Goal: Communication & Community: Connect with others

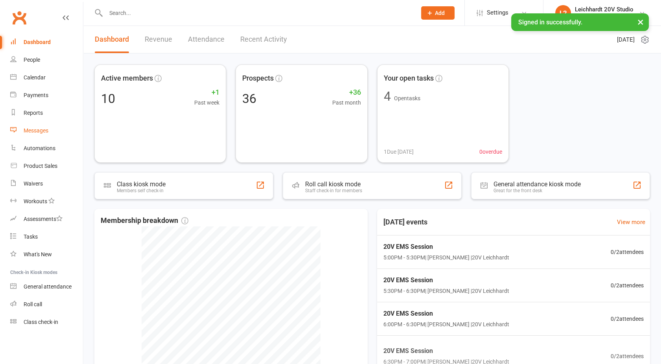
click at [38, 131] on div "Messages" at bounding box center [36, 130] width 25 height 6
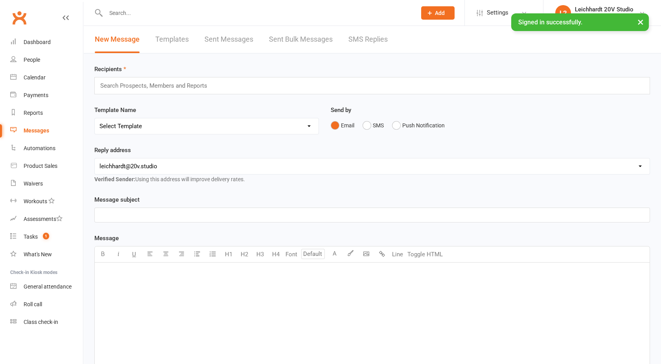
click at [371, 37] on link "SMS Replies" at bounding box center [367, 39] width 39 height 27
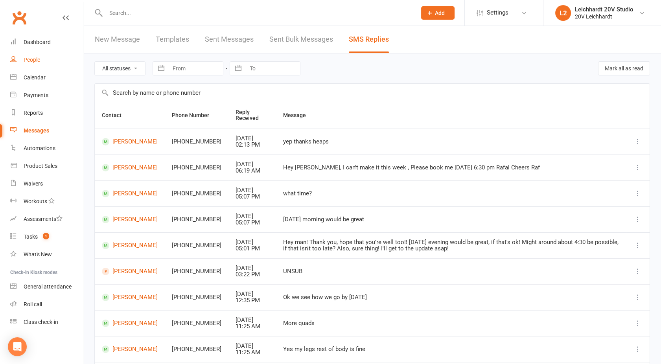
click at [34, 60] on div "People" at bounding box center [32, 60] width 17 height 6
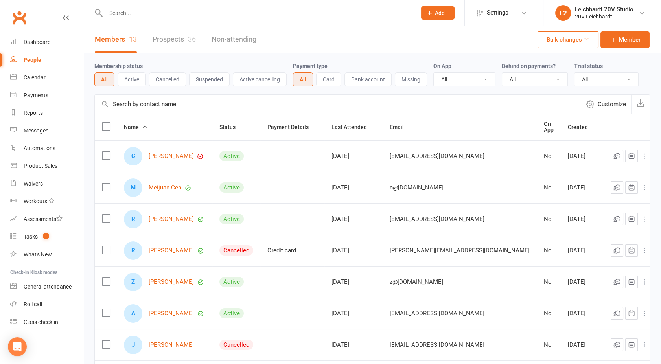
click at [179, 44] on link "Prospects 36" at bounding box center [174, 39] width 43 height 27
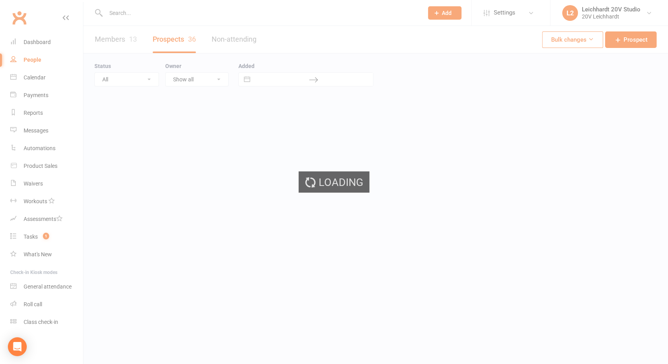
select select "100"
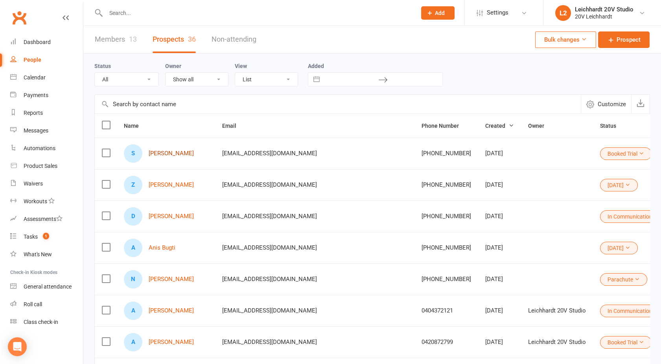
click at [169, 152] on link "[PERSON_NAME]" at bounding box center [171, 153] width 45 height 7
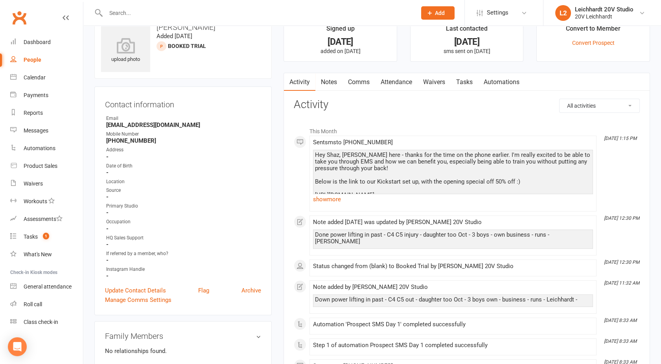
scroll to position [22, 0]
click at [331, 199] on link "show more" at bounding box center [453, 198] width 280 height 11
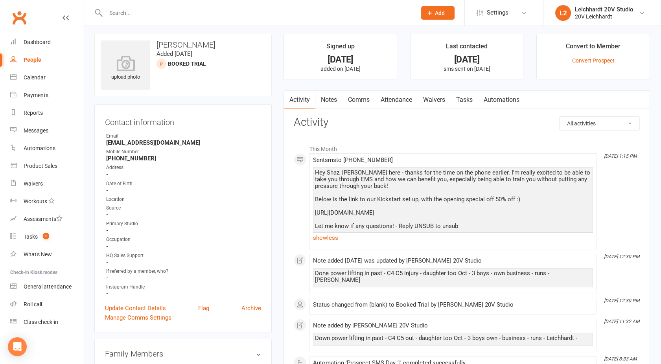
scroll to position [0, 0]
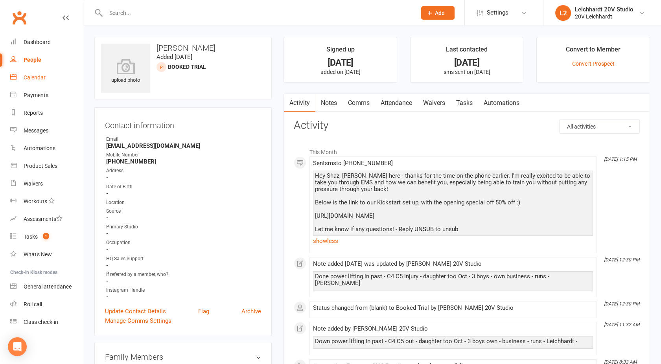
click at [43, 79] on div "Calendar" at bounding box center [35, 77] width 22 height 6
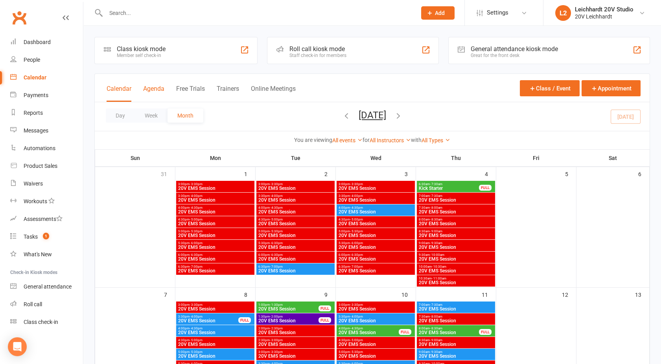
click at [153, 90] on button "Agenda" at bounding box center [153, 93] width 21 height 17
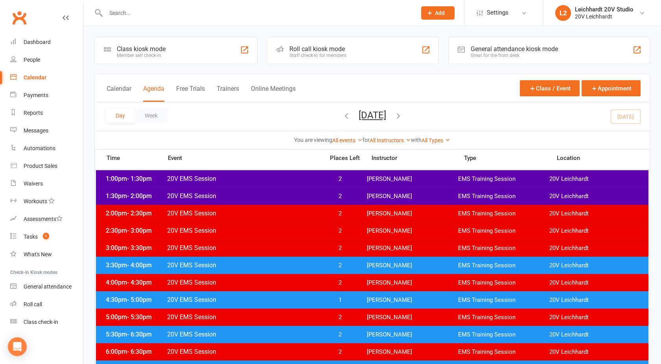
click at [372, 114] on button "[DATE]" at bounding box center [373, 115] width 28 height 11
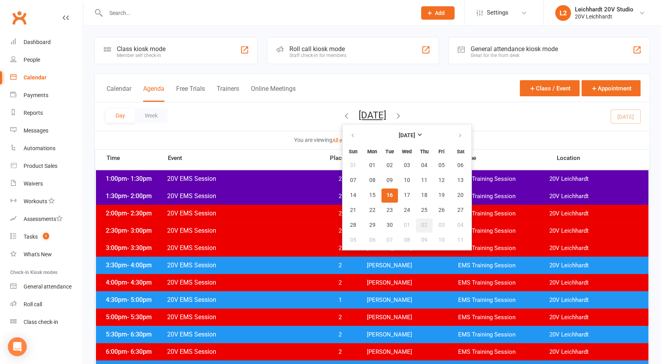
click at [416, 221] on button "02" at bounding box center [424, 225] width 17 height 14
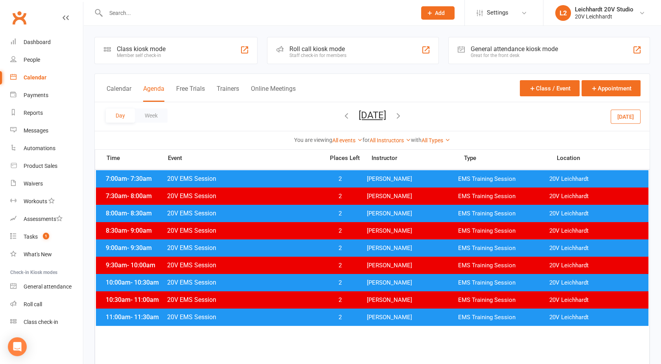
click at [296, 280] on span "20V EMS Session" at bounding box center [243, 282] width 153 height 7
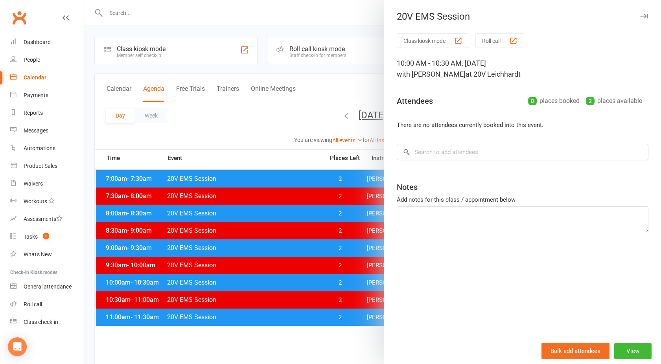
click at [328, 123] on div at bounding box center [372, 182] width 578 height 364
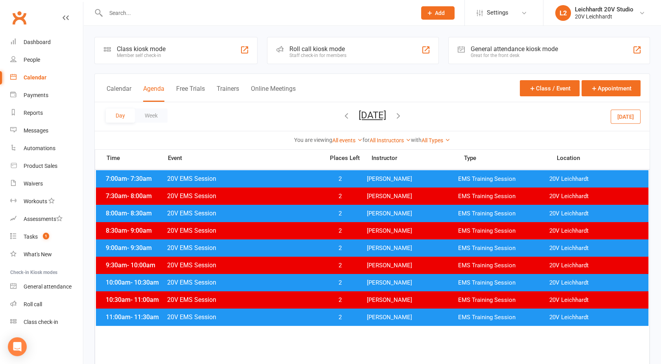
click at [359, 120] on button "[DATE]" at bounding box center [373, 115] width 28 height 11
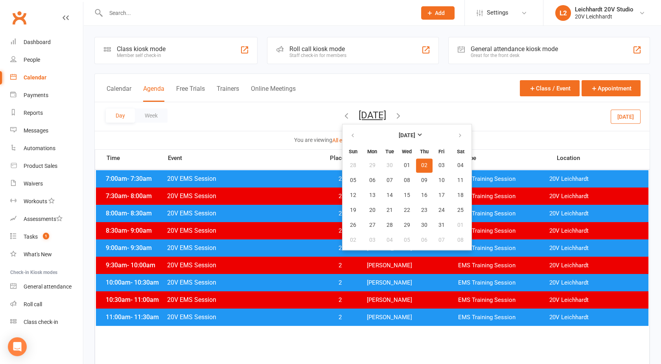
click at [421, 167] on span "02" at bounding box center [424, 165] width 6 height 6
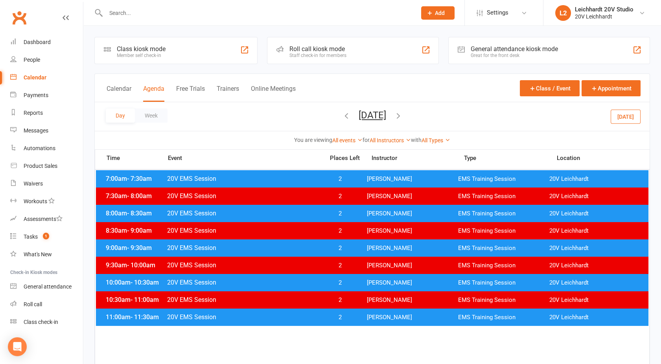
click at [292, 285] on span "20V EMS Session" at bounding box center [243, 282] width 153 height 7
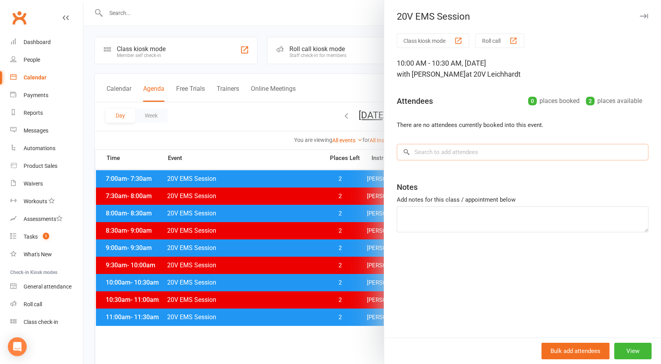
click at [425, 157] on input "search" at bounding box center [523, 152] width 252 height 17
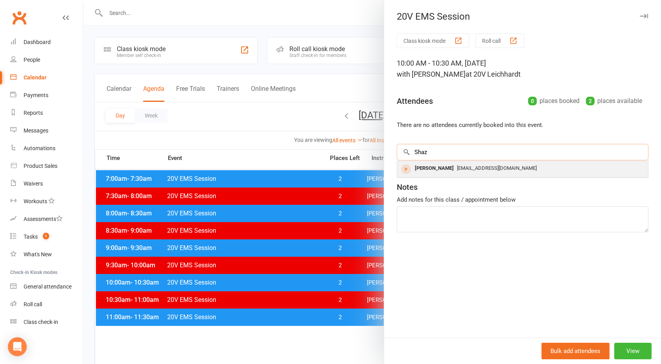
type input "Shaz"
click at [435, 165] on div "[PERSON_NAME]" at bounding box center [434, 168] width 45 height 11
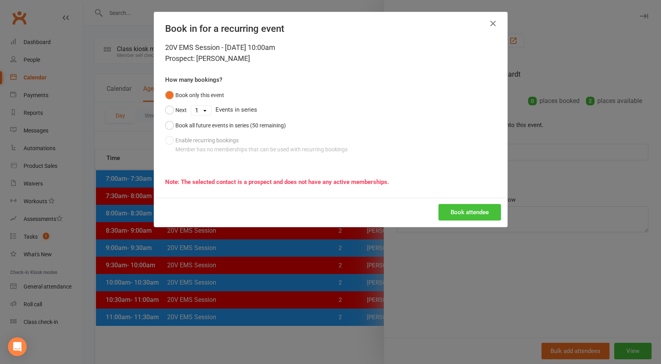
click at [470, 208] on button "Book attendee" at bounding box center [470, 212] width 63 height 17
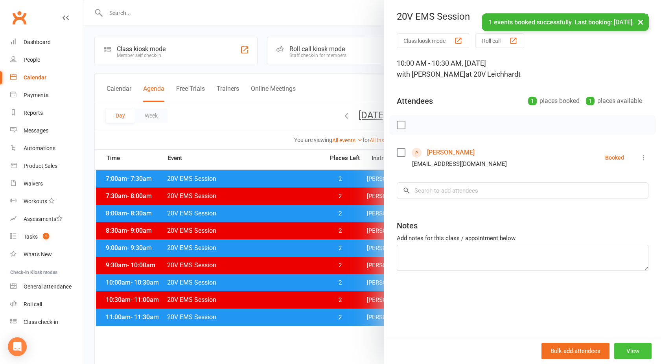
click at [622, 352] on button "View" at bounding box center [632, 351] width 37 height 17
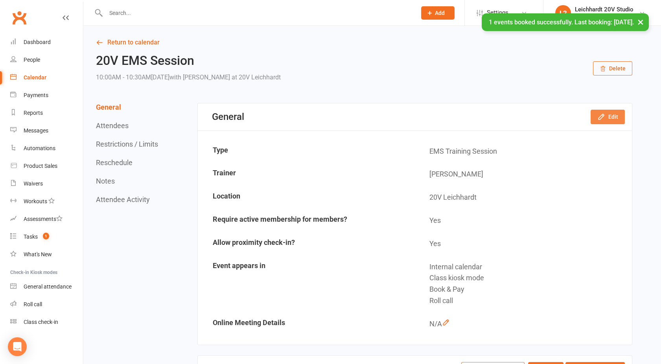
click at [608, 118] on button "Edit" at bounding box center [608, 117] width 34 height 14
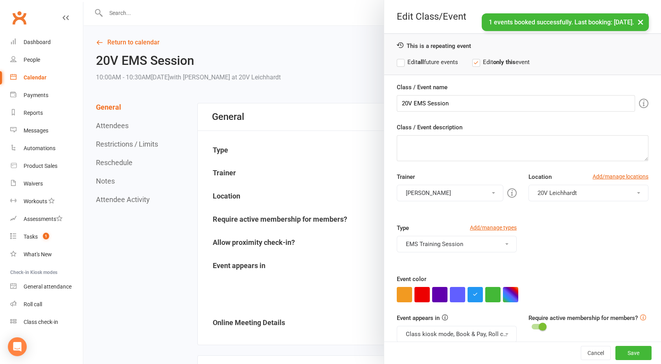
scroll to position [44, 0]
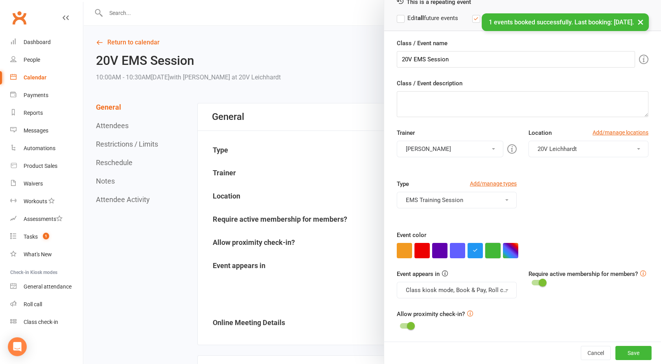
click at [492, 248] on button "button" at bounding box center [492, 250] width 15 height 15
click at [441, 287] on button "Class kiosk mode, Book & Pay, Roll call" at bounding box center [457, 290] width 120 height 17
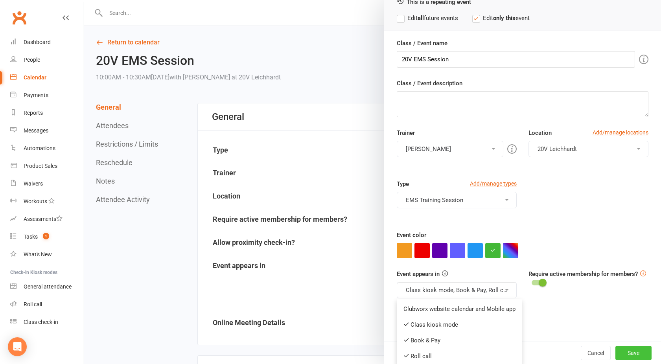
click at [625, 350] on button "Save" at bounding box center [634, 353] width 36 height 14
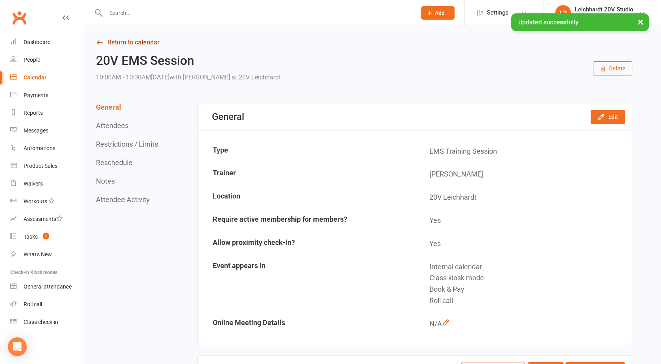
click at [127, 44] on link "Return to calendar" at bounding box center [364, 42] width 536 height 11
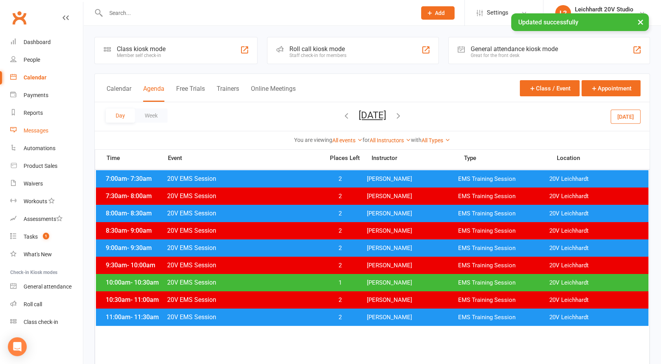
click at [43, 127] on link "Messages" at bounding box center [46, 131] width 73 height 18
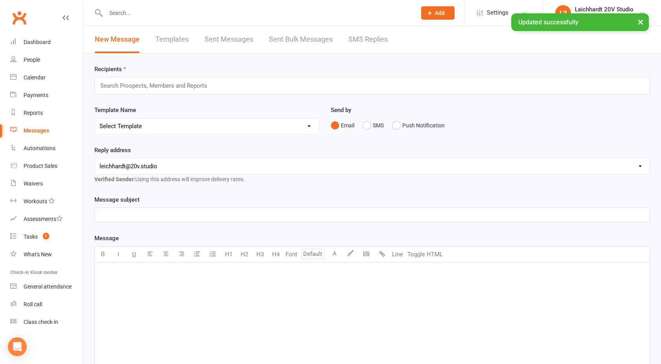
click at [369, 46] on link "SMS Replies" at bounding box center [367, 39] width 39 height 27
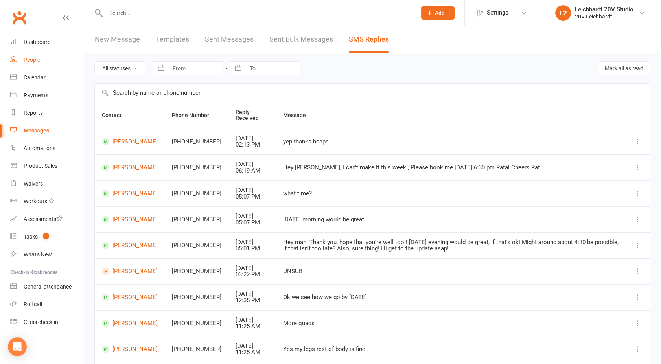
click at [29, 65] on link "People" at bounding box center [46, 60] width 73 height 18
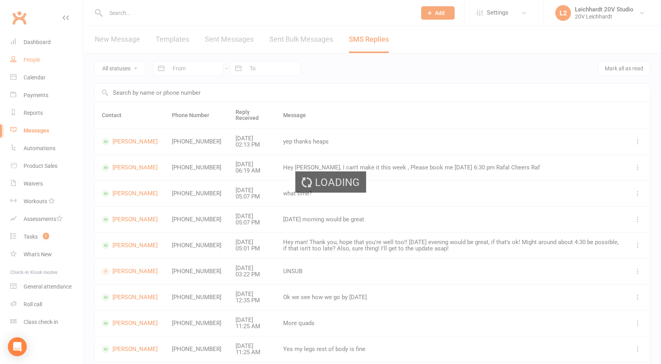
select select "100"
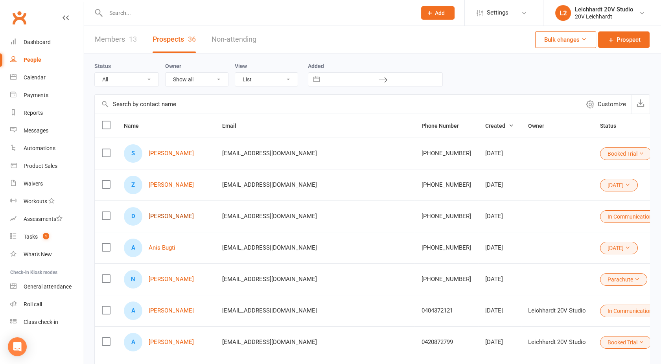
click at [171, 217] on link "[PERSON_NAME]" at bounding box center [171, 216] width 45 height 7
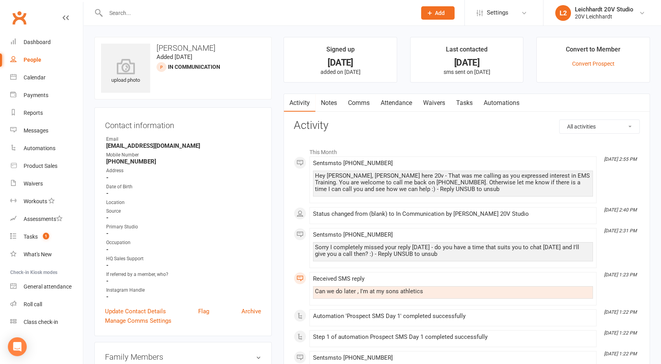
click at [357, 101] on link "Comms" at bounding box center [359, 103] width 33 height 18
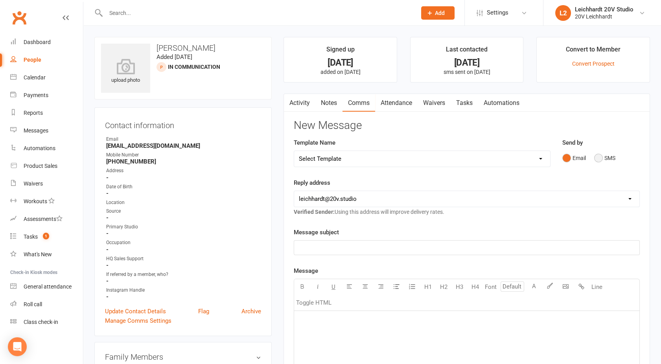
click at [596, 156] on button "SMS" at bounding box center [604, 158] width 21 height 15
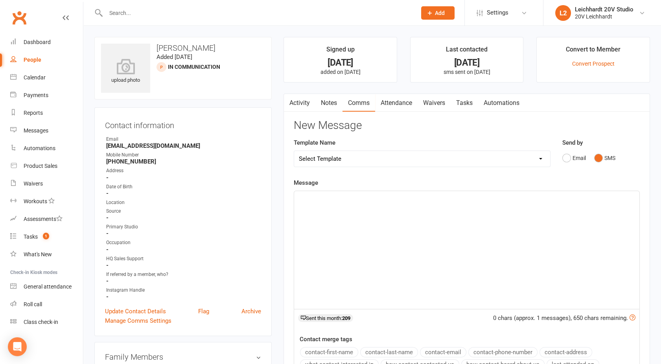
click at [412, 199] on p "﻿" at bounding box center [467, 198] width 336 height 9
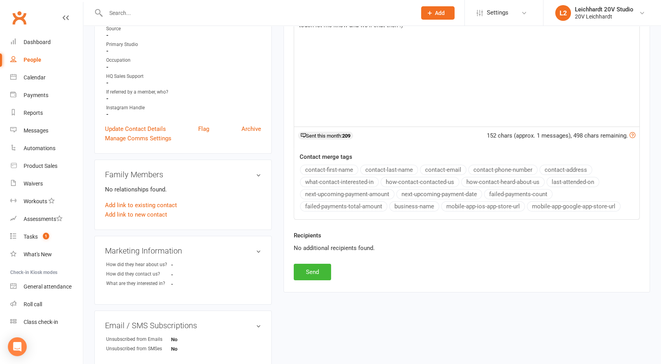
scroll to position [186, 0]
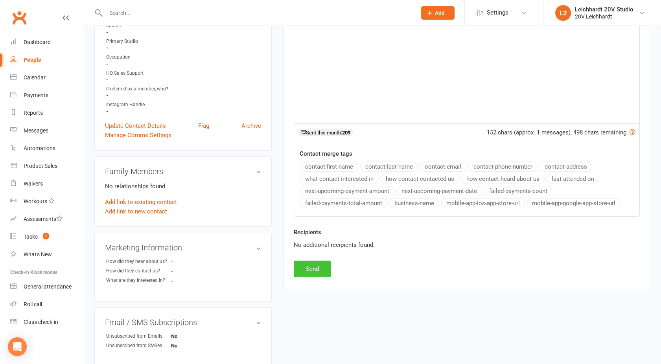
click at [310, 266] on button "Send" at bounding box center [312, 269] width 37 height 17
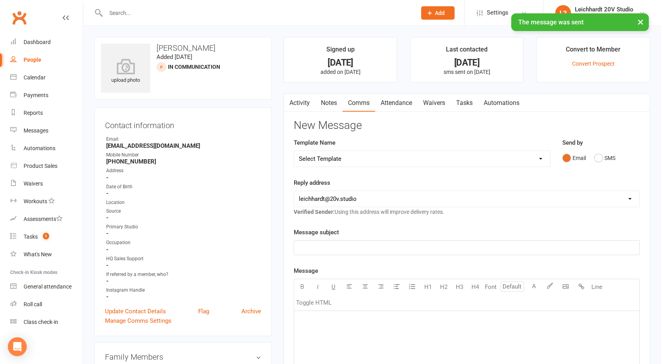
click at [299, 100] on link "Activity" at bounding box center [299, 103] width 31 height 18
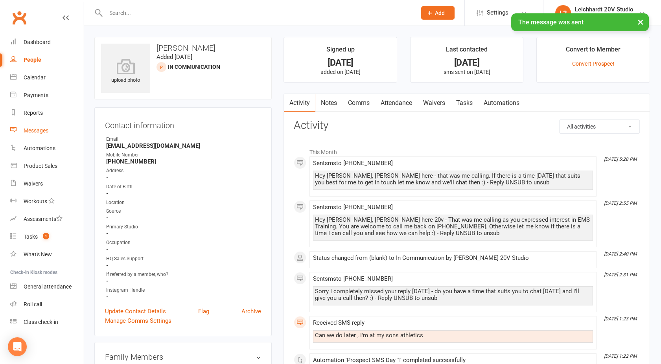
click at [35, 127] on div "Messages" at bounding box center [36, 130] width 25 height 6
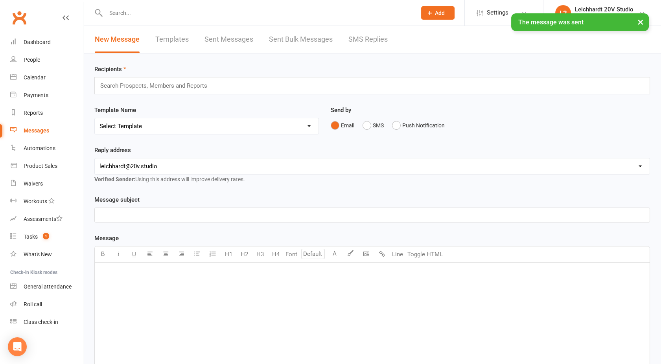
click at [356, 37] on link "SMS Replies" at bounding box center [367, 39] width 39 height 27
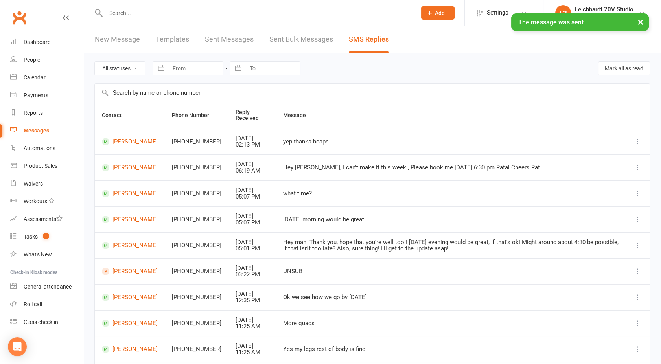
click at [125, 66] on select "All statuses Read only Unread only" at bounding box center [120, 68] width 50 height 13
select select "unread_only"
click at [95, 62] on select "All statuses Read only Unread only" at bounding box center [120, 68] width 50 height 13
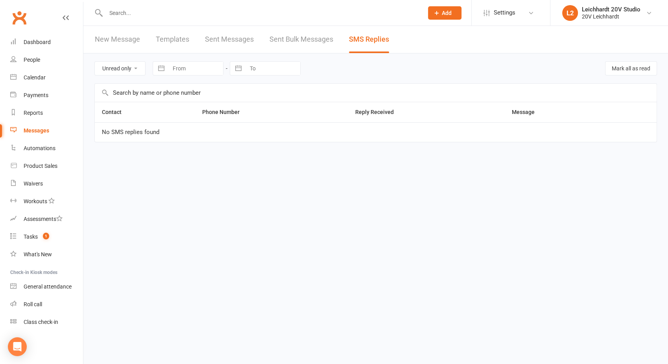
click at [111, 71] on select "All statuses Read only Unread only" at bounding box center [120, 68] width 50 height 13
select select
click at [95, 62] on select "All statuses Read only Unread only" at bounding box center [120, 68] width 50 height 13
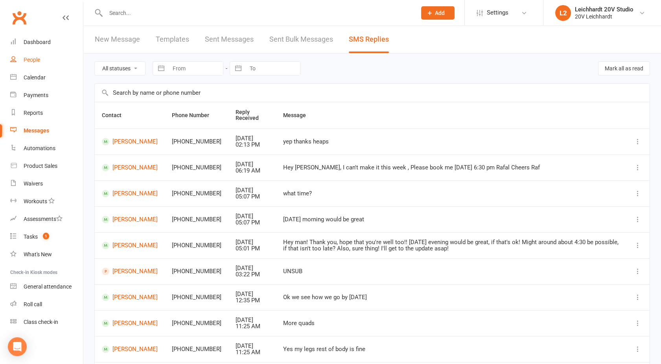
click at [38, 61] on div "People" at bounding box center [32, 60] width 17 height 6
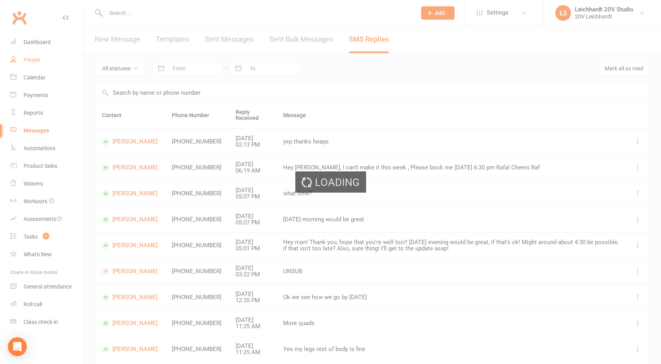
select select "100"
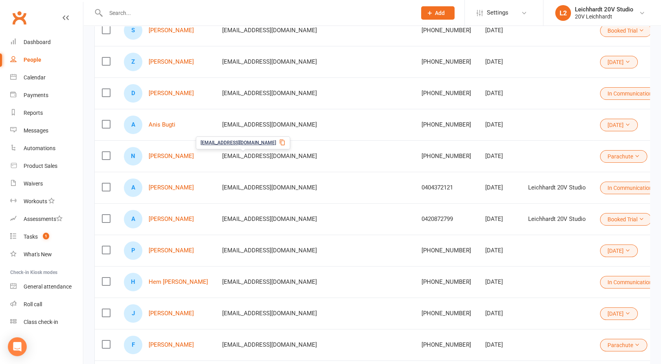
scroll to position [124, 0]
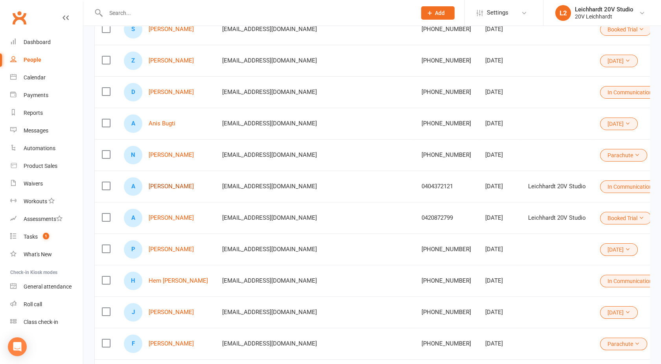
click at [169, 186] on link "[PERSON_NAME]" at bounding box center [171, 186] width 45 height 7
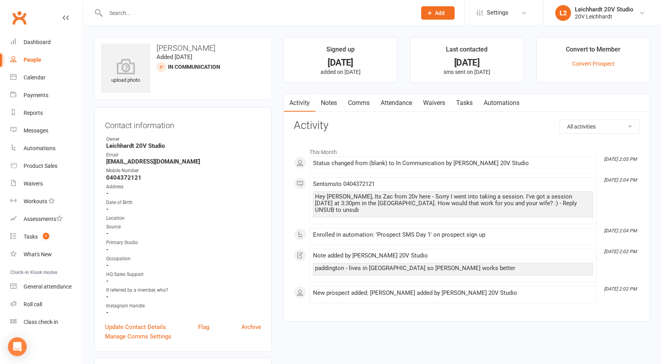
click at [355, 98] on link "Comms" at bounding box center [359, 103] width 33 height 18
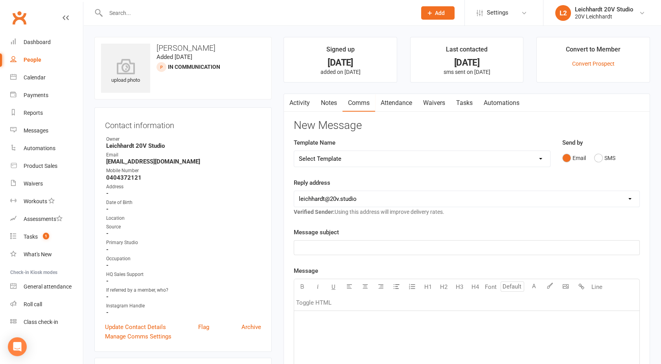
click at [296, 98] on link "Activity" at bounding box center [299, 103] width 31 height 18
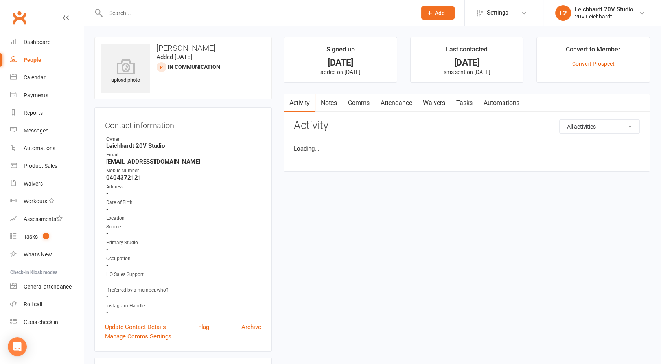
click at [296, 98] on link "Activity" at bounding box center [299, 103] width 31 height 18
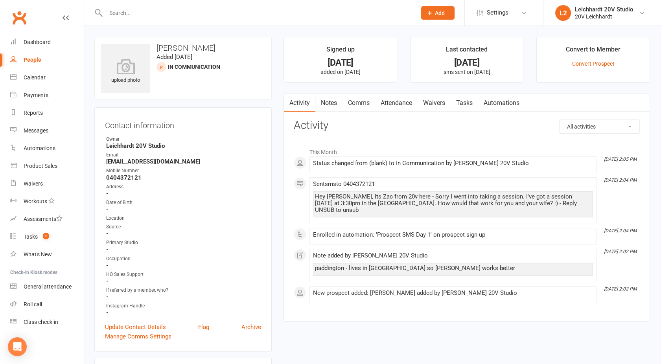
click at [361, 103] on link "Comms" at bounding box center [359, 103] width 33 height 18
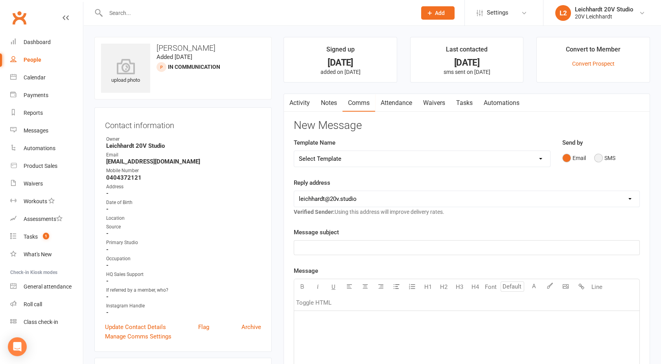
click at [602, 160] on button "SMS" at bounding box center [604, 158] width 21 height 15
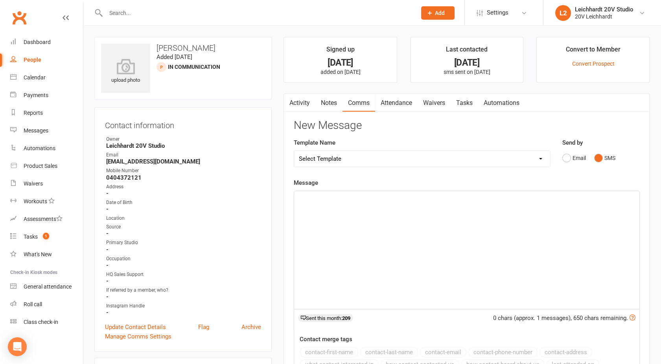
click at [471, 205] on div "﻿" at bounding box center [466, 250] width 345 height 118
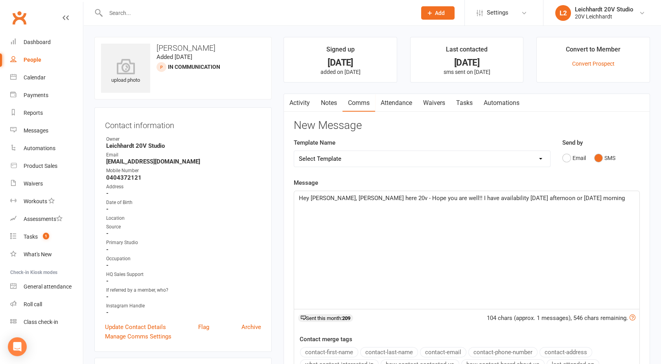
click at [593, 199] on p "Hey [PERSON_NAME], [PERSON_NAME] here 20v - Hope you are well!! I have availabi…" at bounding box center [467, 198] width 336 height 9
click at [356, 209] on span "Hey [PERSON_NAME], [PERSON_NAME] here 20v - Hope you are well!! Do you have a t…" at bounding box center [467, 203] width 337 height 17
click at [385, 209] on span "Hey [PERSON_NAME], [PERSON_NAME] here 20v - Hope you are well!! Do you have a t…" at bounding box center [467, 203] width 337 height 17
click at [393, 209] on p "Hey [PERSON_NAME], [PERSON_NAME] here 20v - Hope you are well!! Do you have a t…" at bounding box center [467, 203] width 336 height 19
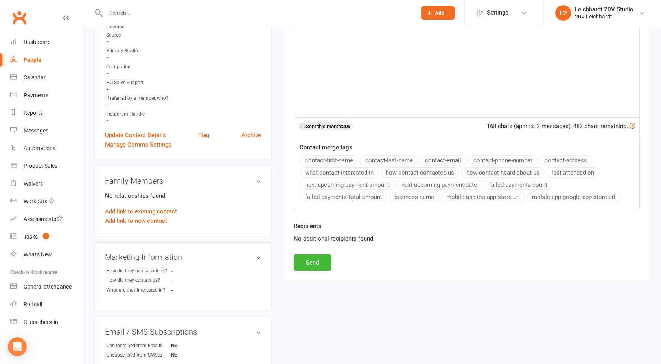
scroll to position [197, 0]
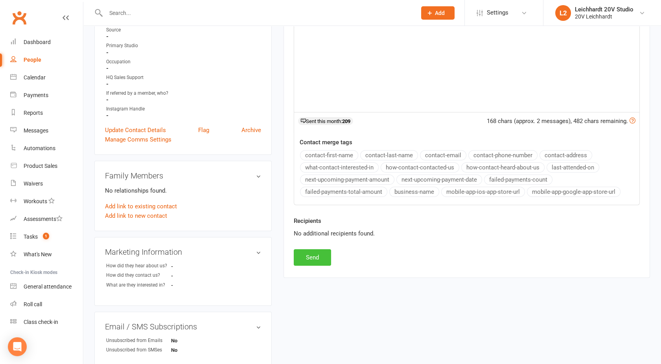
click at [318, 251] on button "Send" at bounding box center [312, 257] width 37 height 17
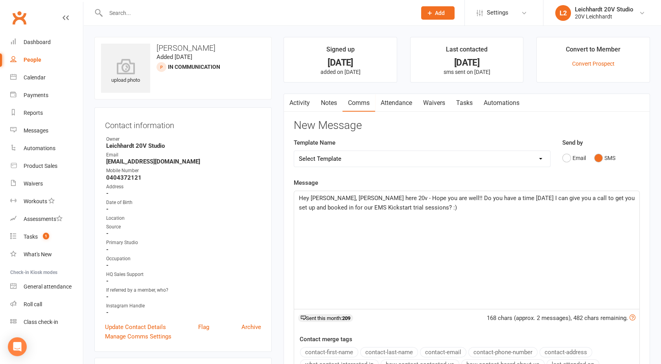
click at [299, 103] on link "Activity" at bounding box center [299, 103] width 31 height 18
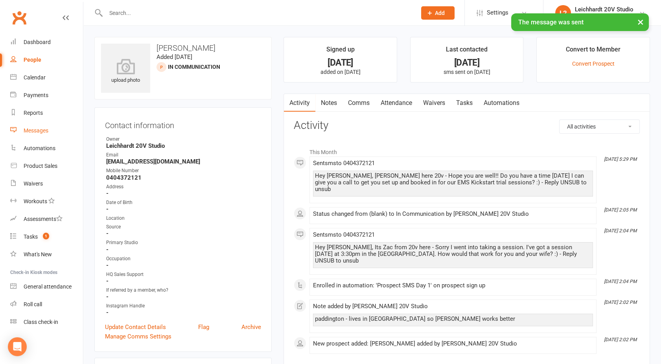
click at [42, 126] on link "Messages" at bounding box center [46, 131] width 73 height 18
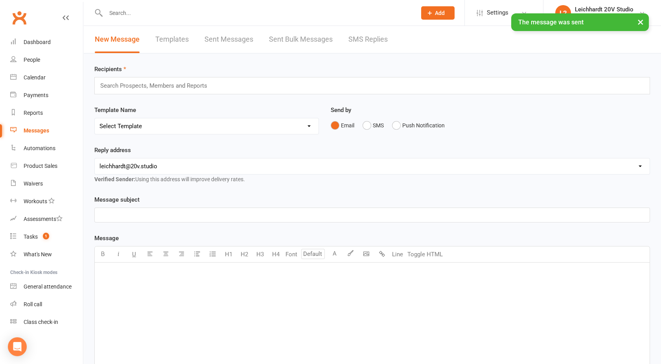
click at [360, 46] on link "SMS Replies" at bounding box center [367, 39] width 39 height 27
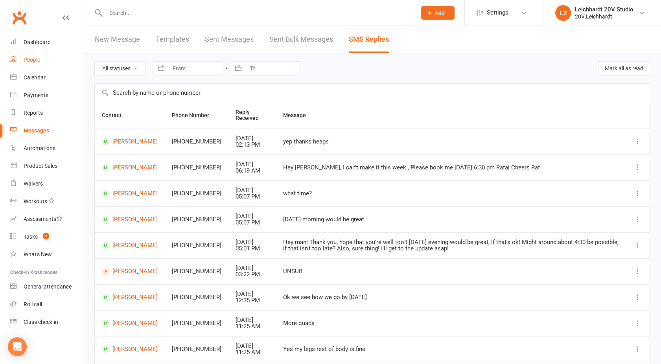
click at [33, 61] on div "People" at bounding box center [32, 60] width 17 height 6
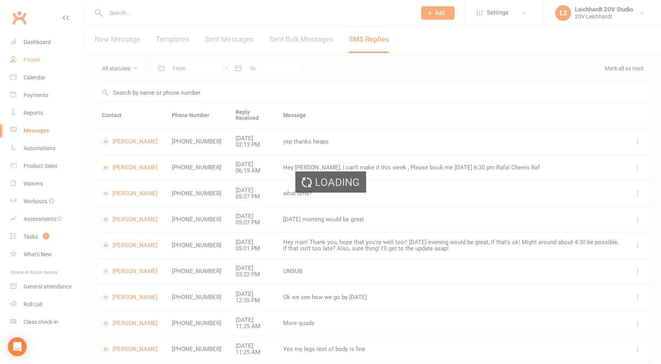
select select "100"
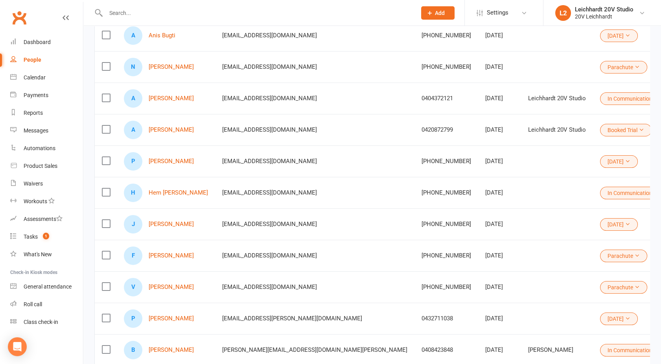
scroll to position [217, 0]
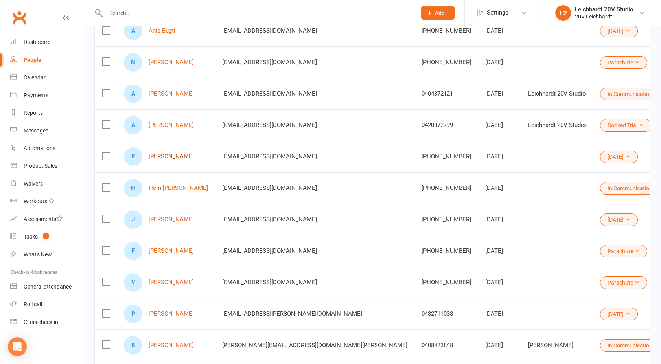
click at [162, 156] on link "[PERSON_NAME]" at bounding box center [171, 156] width 45 height 7
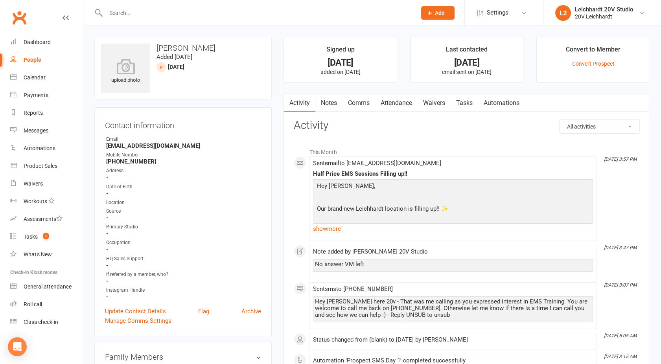
click at [356, 102] on link "Comms" at bounding box center [359, 103] width 33 height 18
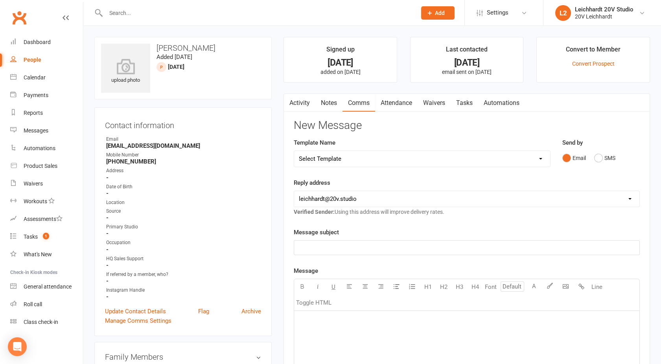
click at [391, 161] on select "Select Template [SMS] [Default template - review before using] Missed class [SM…" at bounding box center [422, 159] width 256 height 16
select select "28"
click at [294, 151] on select "Select Template [SMS] [Default template - review before using] Missed class [SM…" at bounding box center [422, 159] width 256 height 16
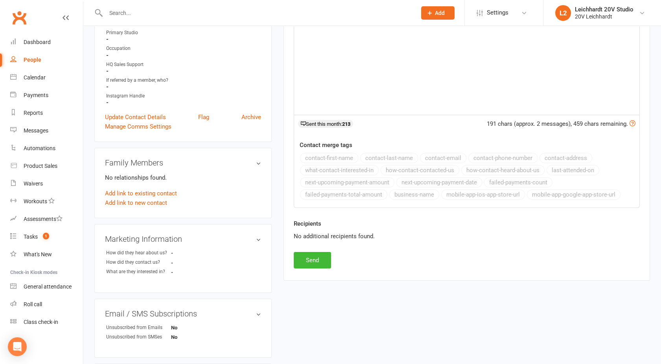
scroll to position [197, 0]
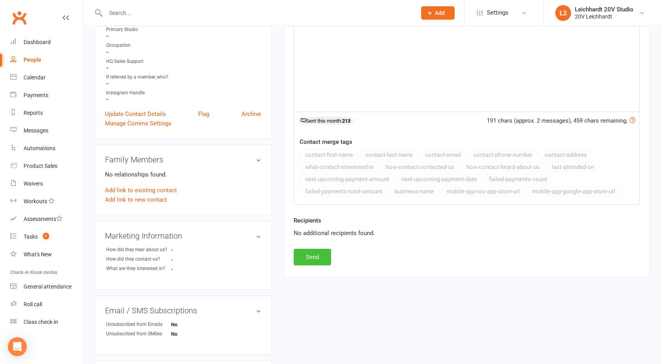
click at [317, 254] on button "Send" at bounding box center [312, 257] width 37 height 17
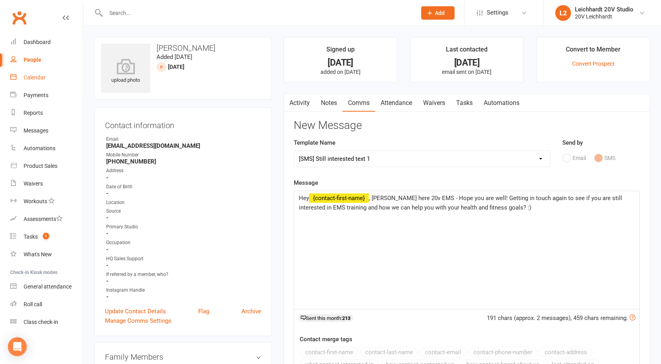
select select
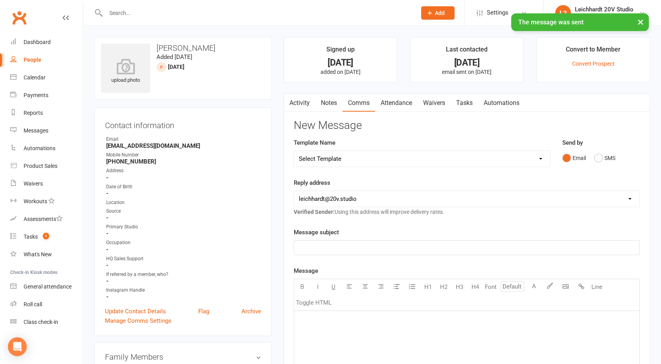
click at [37, 57] on div "People" at bounding box center [33, 60] width 18 height 6
select select "100"
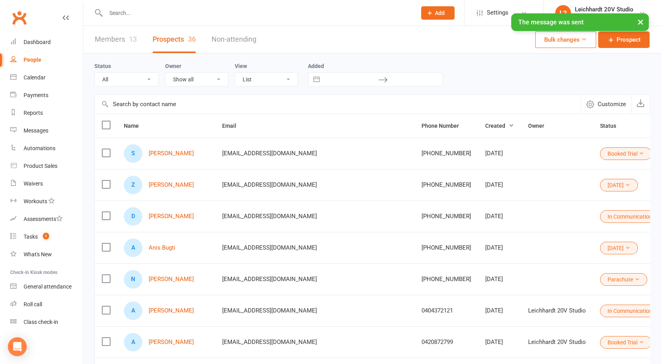
click at [150, 83] on select "All (No status set) (Invalid status) Parachute Referral In Communication Call L…" at bounding box center [127, 79] width 64 height 13
select select "[DATE]"
click at [95, 73] on select "All (No status set) (Invalid status) Parachute Referral In Communication Call L…" at bounding box center [127, 79] width 64 height 13
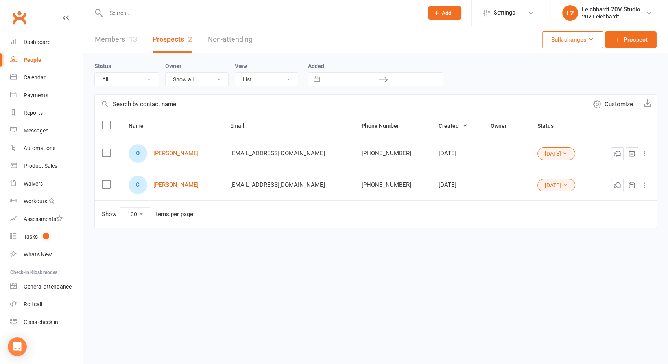
click at [543, 147] on button "[DATE]" at bounding box center [556, 153] width 38 height 13
click at [361, 151] on div "[PHONE_NUMBER]" at bounding box center [392, 153] width 63 height 7
click at [167, 186] on link "[PERSON_NAME]" at bounding box center [175, 185] width 45 height 7
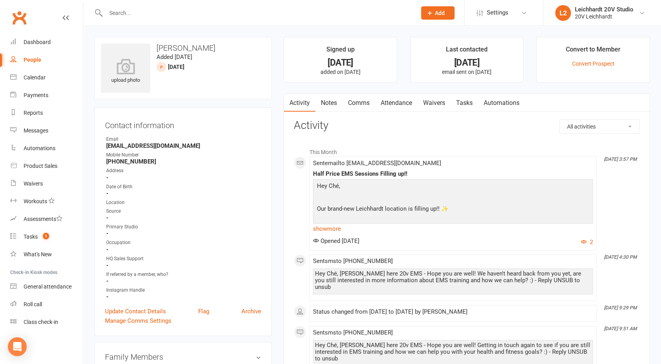
click at [38, 63] on link "People" at bounding box center [46, 60] width 73 height 18
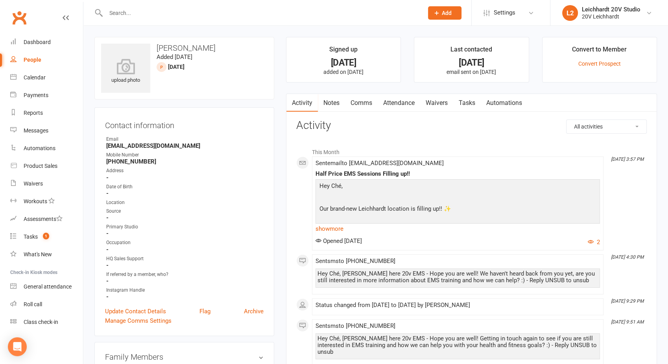
select select "100"
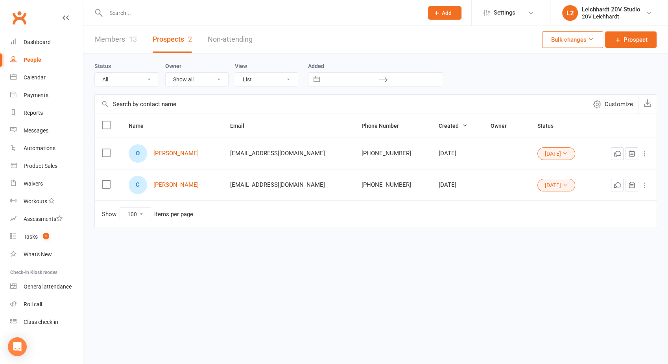
click at [127, 77] on select "All (No status set) (Invalid status) Parachute Referral In Communication Call L…" at bounding box center [127, 79] width 64 height 13
select select "[DATE]"
click at [95, 73] on select "All (No status set) (Invalid status) Parachute Referral In Communication Call L…" at bounding box center [127, 79] width 64 height 13
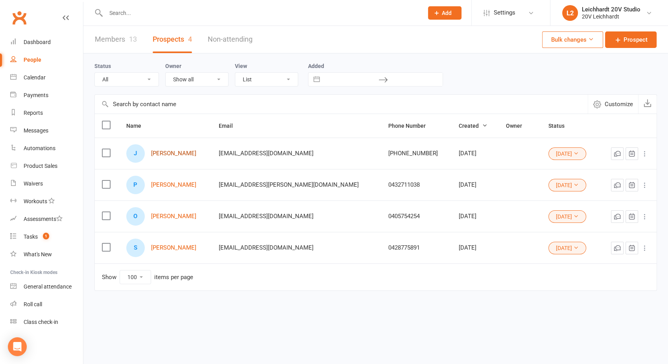
click at [184, 152] on link "[PERSON_NAME]" at bounding box center [173, 153] width 45 height 7
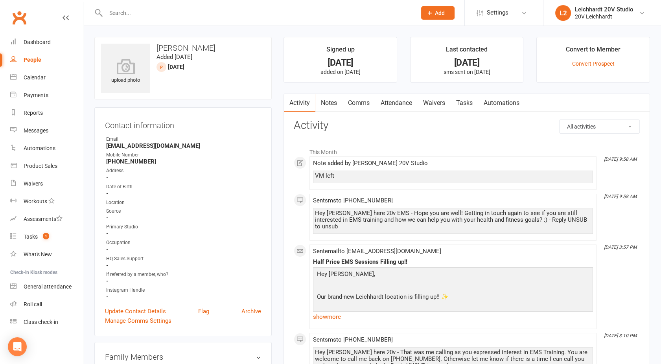
click at [356, 101] on link "Comms" at bounding box center [359, 103] width 33 height 18
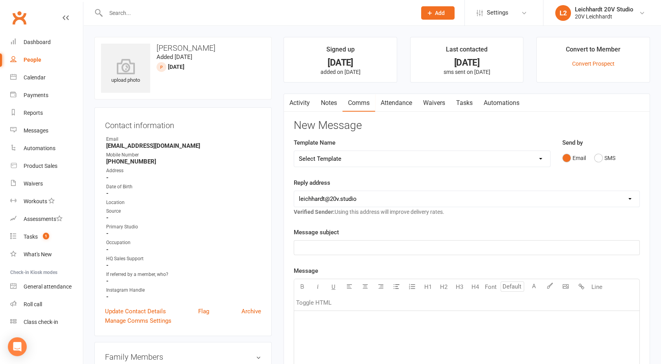
click at [365, 162] on select "Select Template [SMS] [Default template - review before using] Missed class [SM…" at bounding box center [422, 159] width 256 height 16
select select "29"
click at [294, 151] on select "Select Template [SMS] [Default template - review before using] Missed class [SM…" at bounding box center [422, 159] width 256 height 16
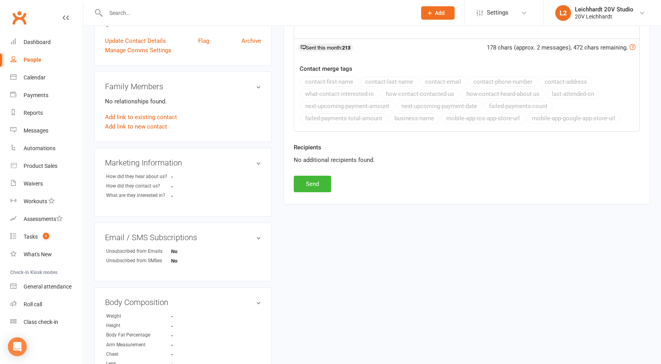
scroll to position [271, 0]
click at [302, 178] on button "Send" at bounding box center [312, 183] width 37 height 17
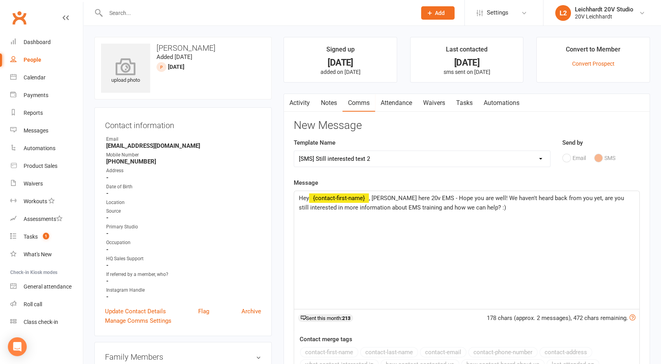
select select
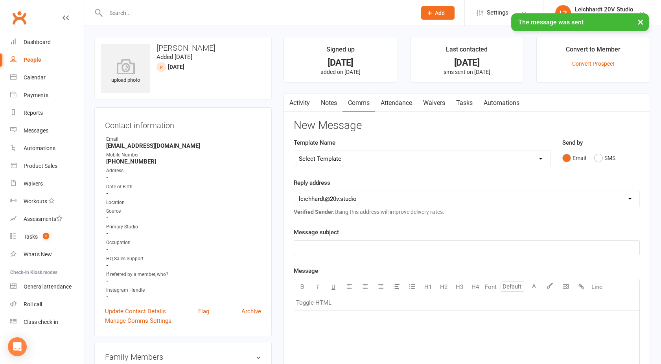
click at [38, 61] on div "People" at bounding box center [33, 60] width 18 height 6
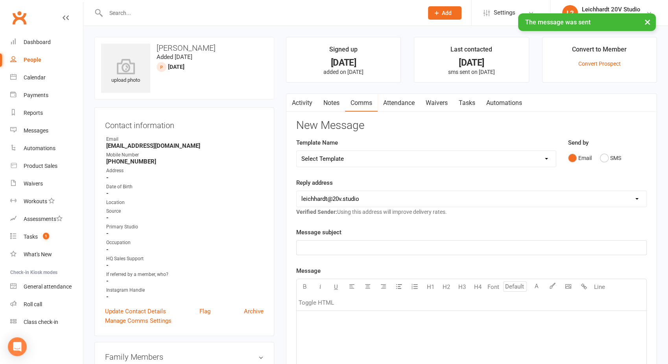
select select "100"
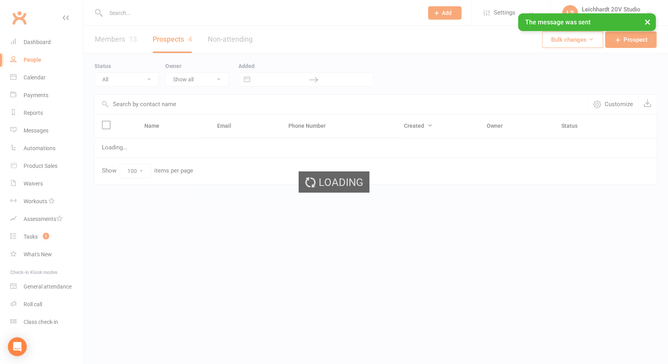
select select "[DATE]"
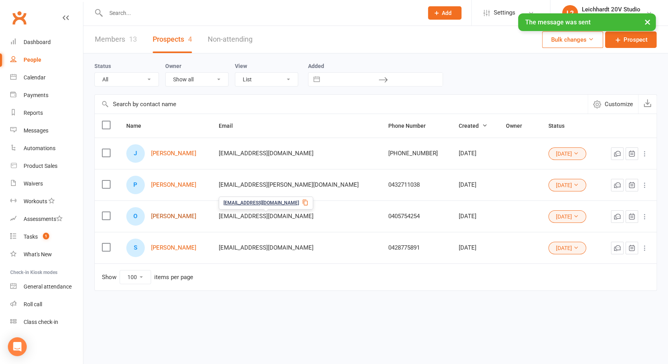
click at [180, 219] on link "[PERSON_NAME]" at bounding box center [173, 216] width 45 height 7
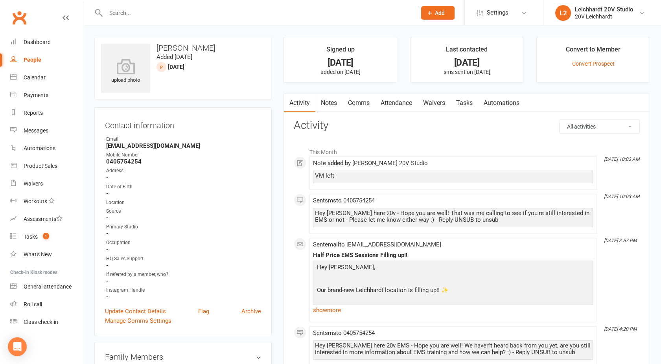
click at [350, 105] on link "Comms" at bounding box center [359, 103] width 33 height 18
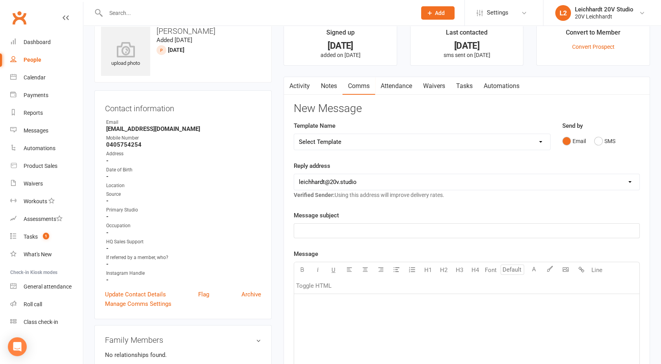
scroll to position [18, 0]
click at [344, 136] on select "Select Template [SMS] [Default template - review before using] Missed class [SM…" at bounding box center [422, 141] width 256 height 16
select select "29"
click at [294, 133] on select "Select Template [SMS] [Default template - review before using] Missed class [SM…" at bounding box center [422, 141] width 256 height 16
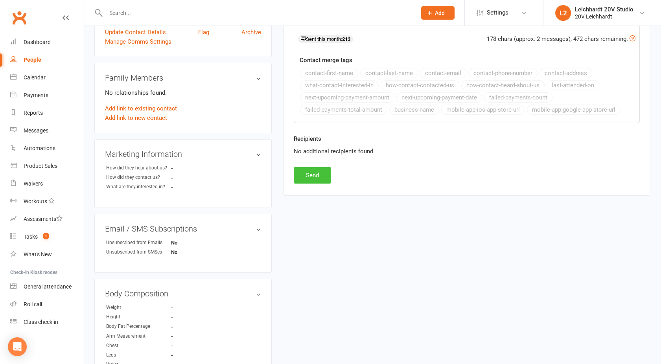
click at [309, 175] on button "Send" at bounding box center [312, 175] width 37 height 17
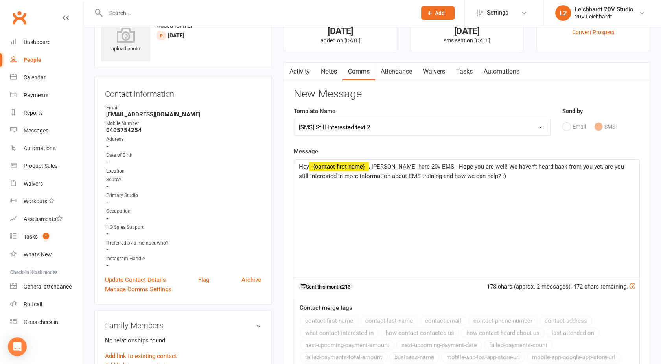
scroll to position [0, 0]
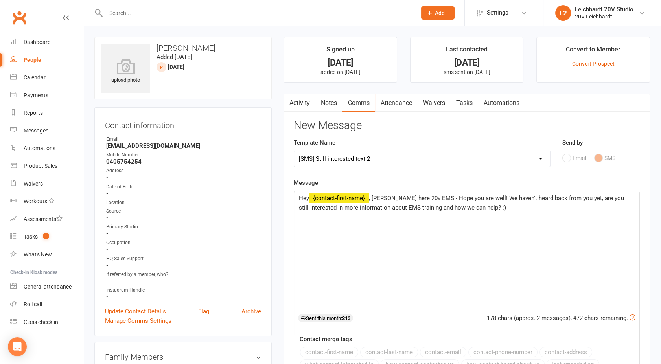
select select
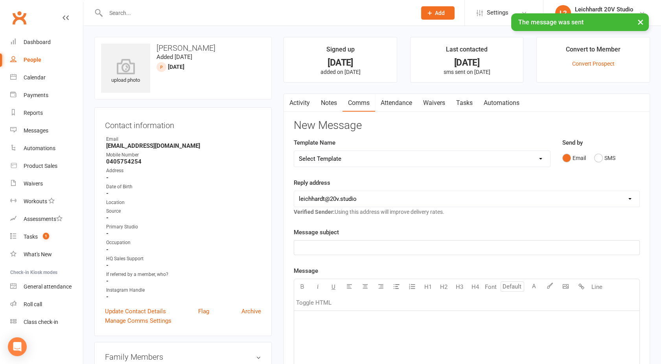
click at [36, 61] on div "People" at bounding box center [33, 60] width 18 height 6
select select "100"
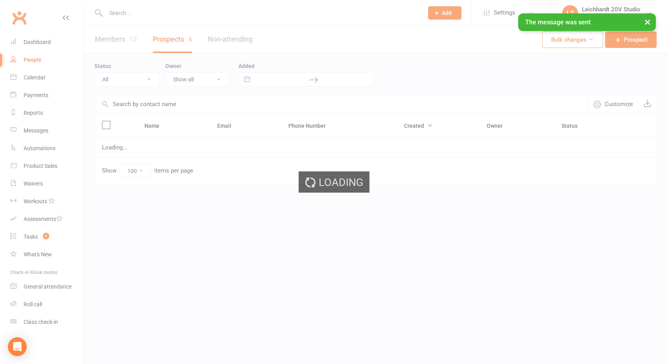
select select "[DATE]"
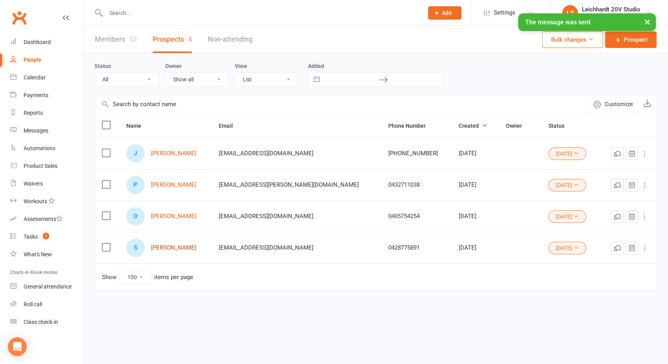
click at [175, 247] on link "[PERSON_NAME]" at bounding box center [173, 248] width 45 height 7
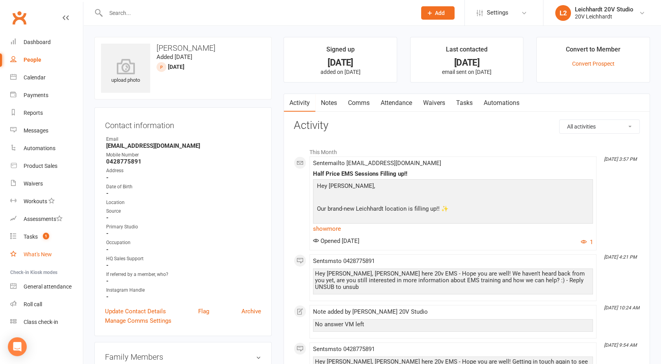
click at [41, 247] on link "What's New" at bounding box center [46, 255] width 73 height 18
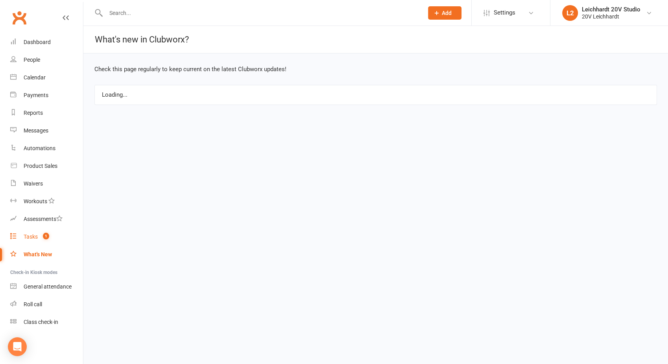
click at [35, 236] on div "Tasks" at bounding box center [31, 237] width 14 height 6
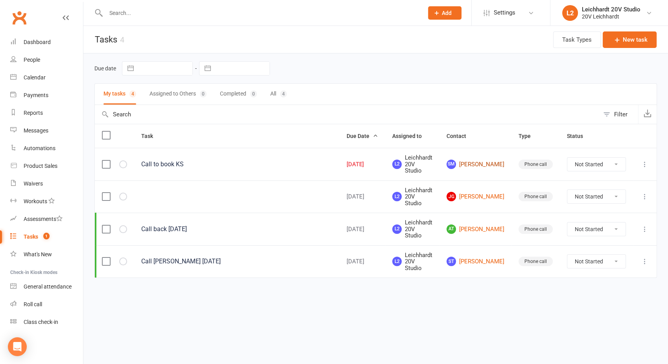
click at [485, 162] on link "SM [PERSON_NAME]" at bounding box center [475, 164] width 58 height 9
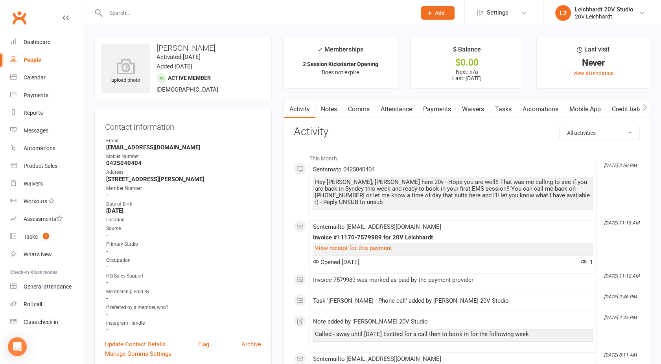
click at [359, 106] on link "Comms" at bounding box center [359, 109] width 33 height 18
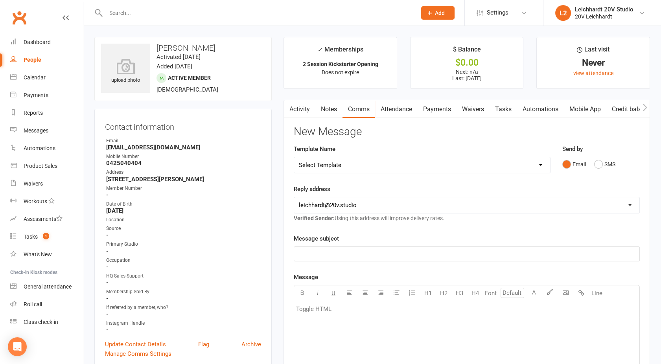
click at [307, 108] on link "Activity" at bounding box center [299, 109] width 31 height 18
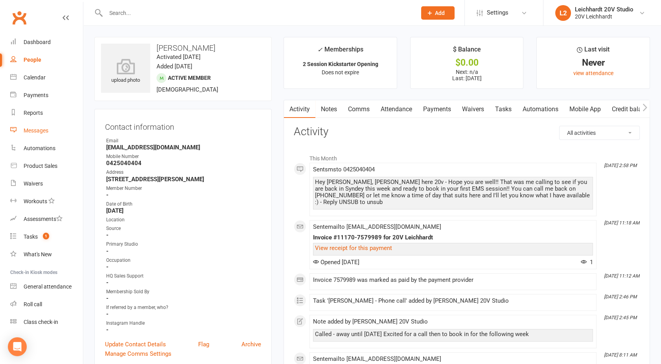
click at [43, 129] on div "Messages" at bounding box center [36, 130] width 25 height 6
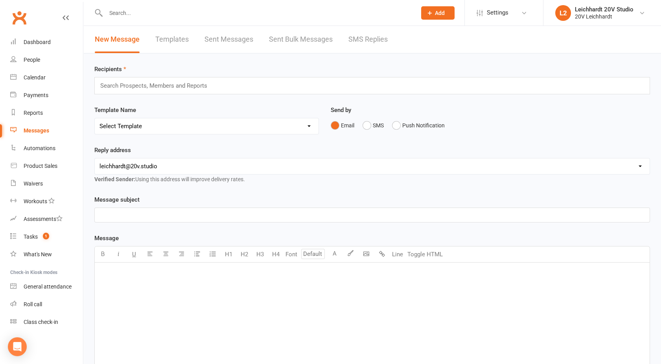
click at [365, 41] on link "SMS Replies" at bounding box center [367, 39] width 39 height 27
